Goal: Information Seeking & Learning: Find contact information

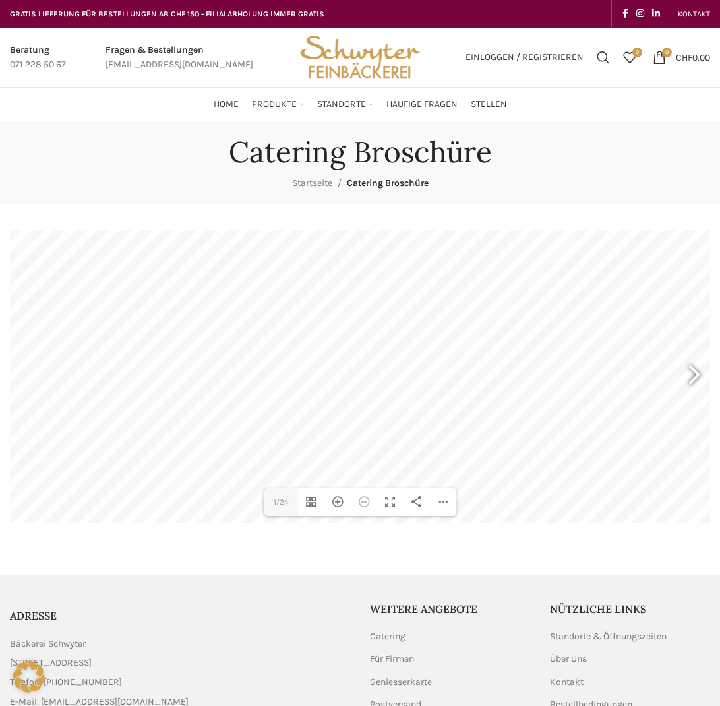
click at [389, 68] on img "Site logo" at bounding box center [359, 57] width 129 height 59
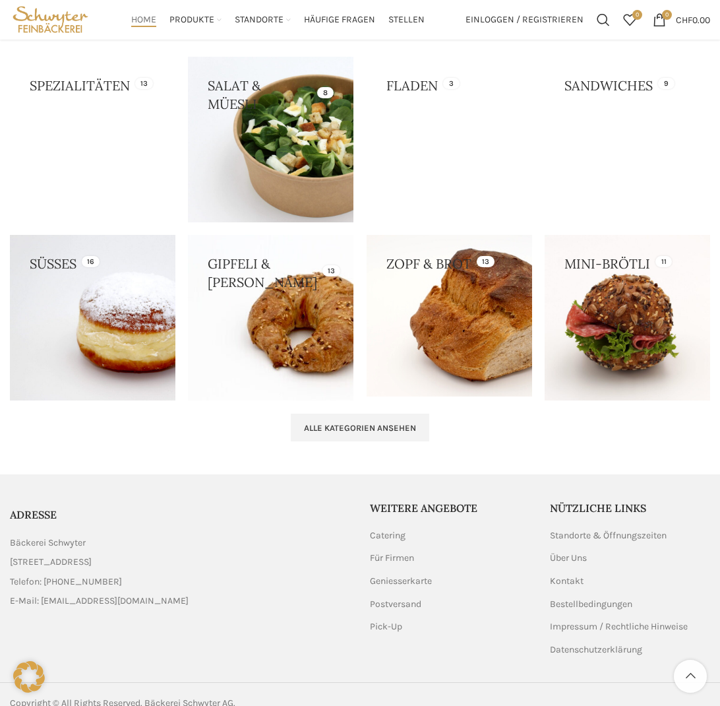
scroll to position [1195, 0]
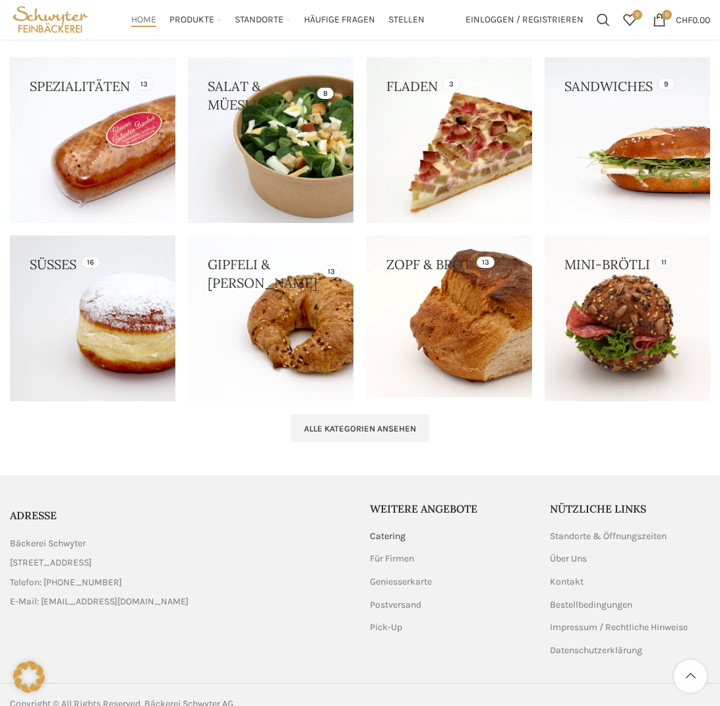
click at [392, 530] on link "Catering" at bounding box center [388, 536] width 37 height 13
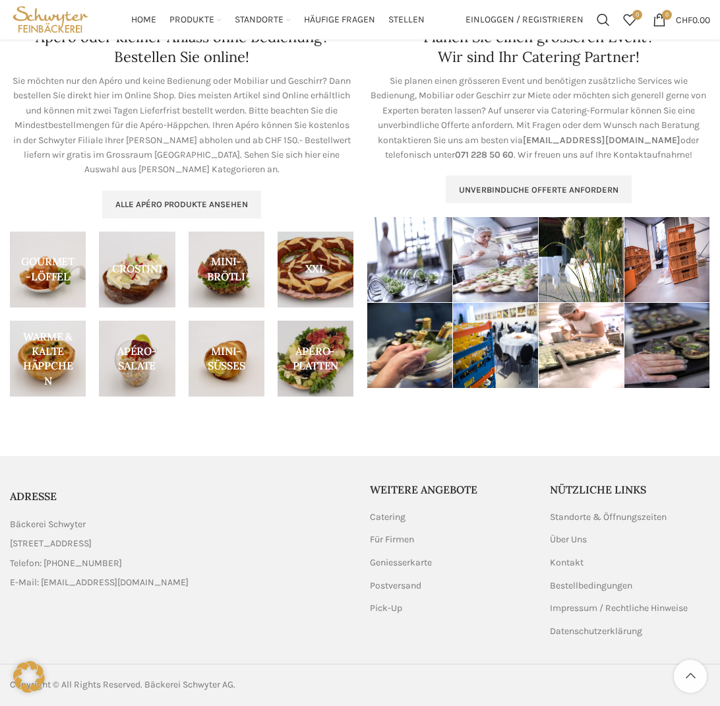
scroll to position [512, 0]
drag, startPoint x: 43, startPoint y: 585, endPoint x: 177, endPoint y: 581, distance: 134.6
click at [177, 581] on li "E-Mail: [EMAIL_ADDRESS][DOMAIN_NAME]" at bounding box center [180, 582] width 340 height 15
copy span "[EMAIL_ADDRESS][DOMAIN_NAME]"
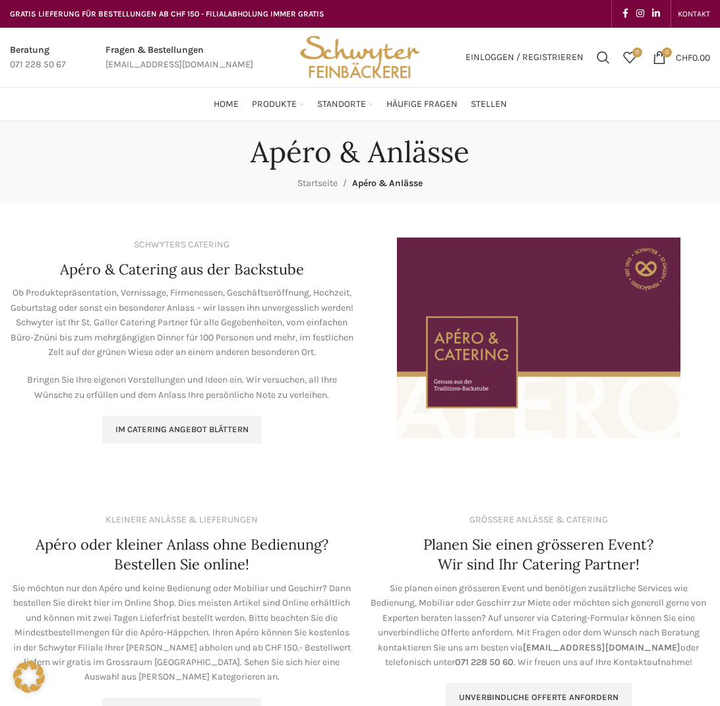
scroll to position [0, 0]
click at [342, 48] on img "Site logo" at bounding box center [359, 57] width 129 height 59
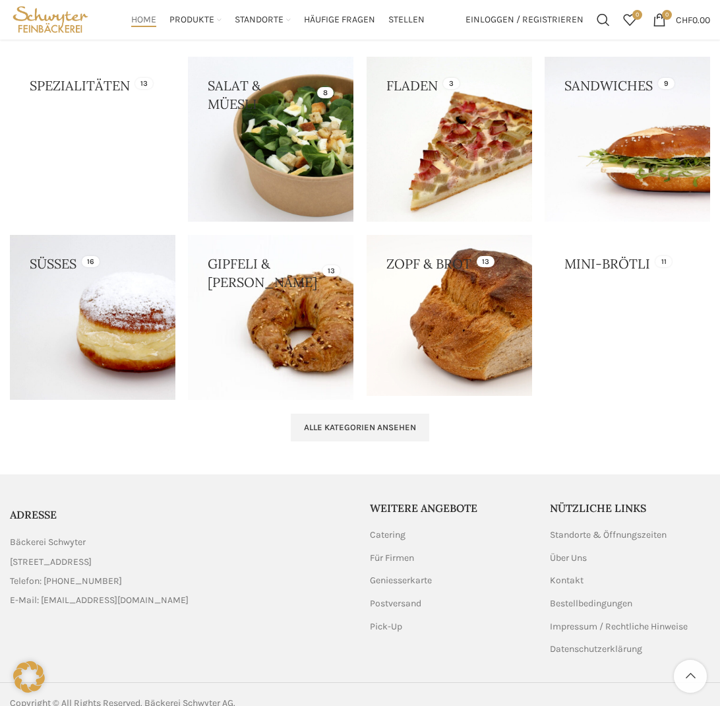
scroll to position [1250, 0]
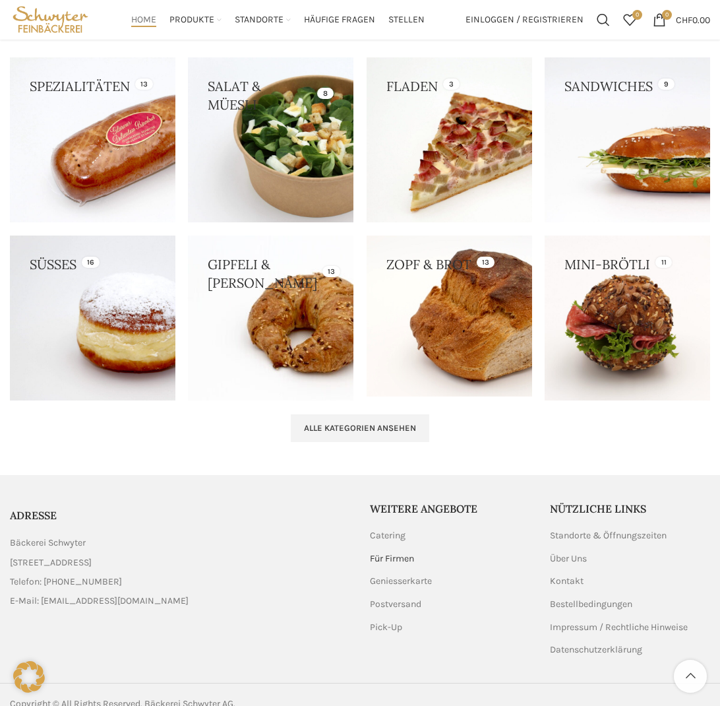
click at [403, 552] on link "Für Firmen" at bounding box center [393, 558] width 46 height 13
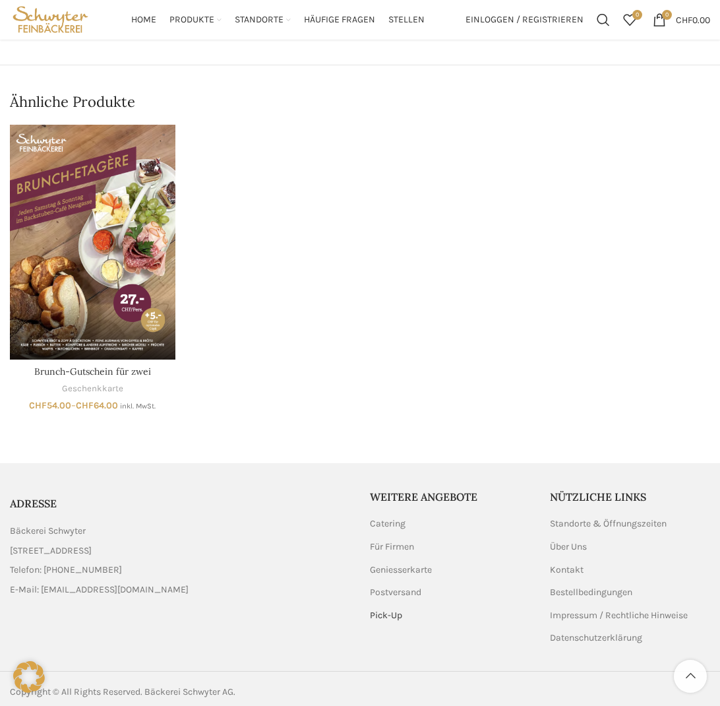
scroll to position [640, 0]
click at [388, 609] on link "Pick-Up" at bounding box center [387, 615] width 34 height 13
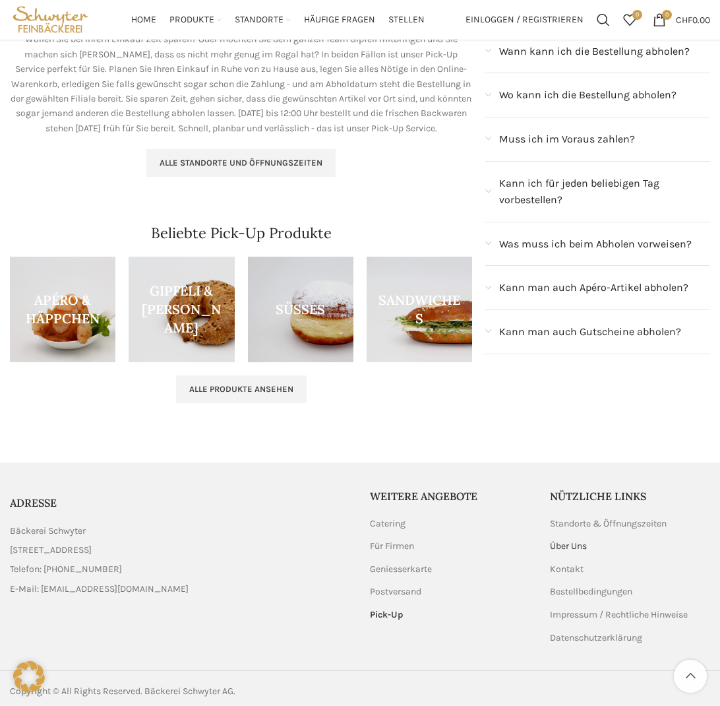
scroll to position [252, 0]
click at [583, 540] on link "Über Uns" at bounding box center [569, 546] width 38 height 13
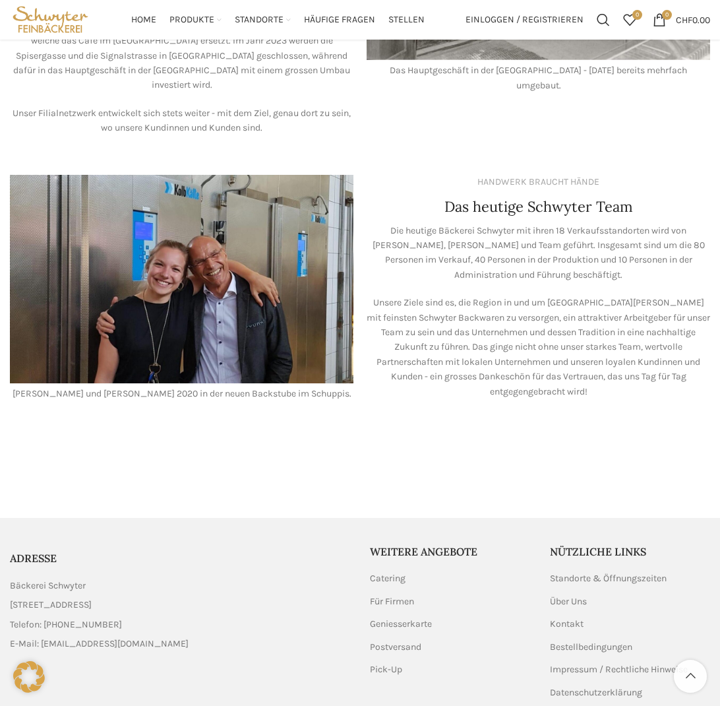
scroll to position [975, 0]
click at [627, 572] on link "Standorte & Öffnungszeiten" at bounding box center [609, 578] width 118 height 13
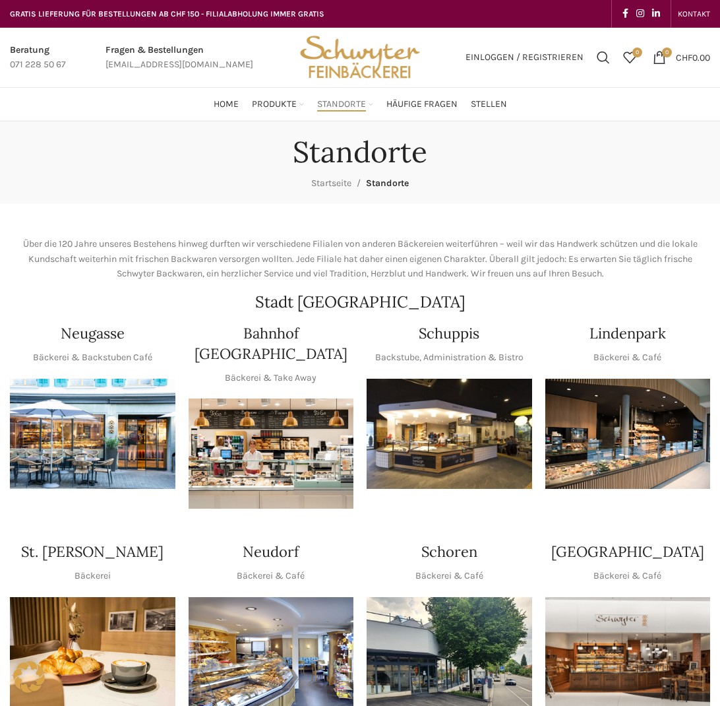
click at [133, 425] on img "1 / 1" at bounding box center [93, 434] width 166 height 110
drag, startPoint x: 276, startPoint y: 326, endPoint x: 260, endPoint y: 426, distance: 100.8
click at [275, 327] on h4 "Bahnhof [GEOGRAPHIC_DATA]" at bounding box center [272, 343] width 166 height 41
click at [260, 426] on img "1 / 1" at bounding box center [272, 453] width 166 height 110
click at [464, 597] on img "1 / 1" at bounding box center [450, 652] width 166 height 110
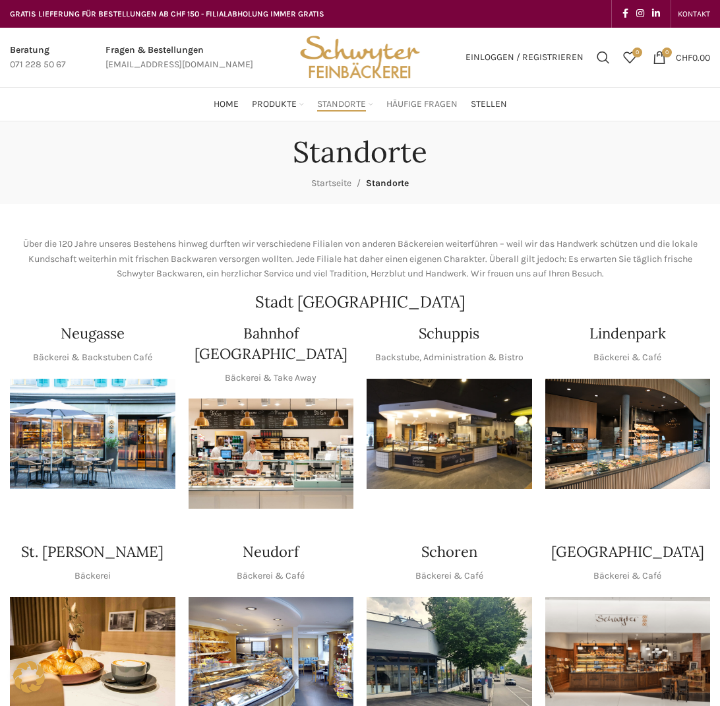
click at [427, 97] on link "Häufige Fragen" at bounding box center [421, 104] width 71 height 26
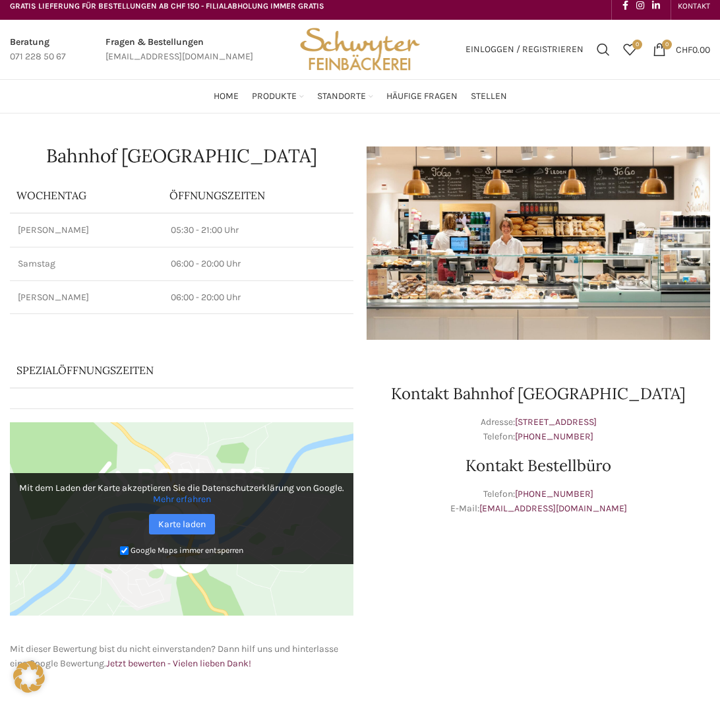
scroll to position [10, 0]
